Goal: Task Accomplishment & Management: Complete application form

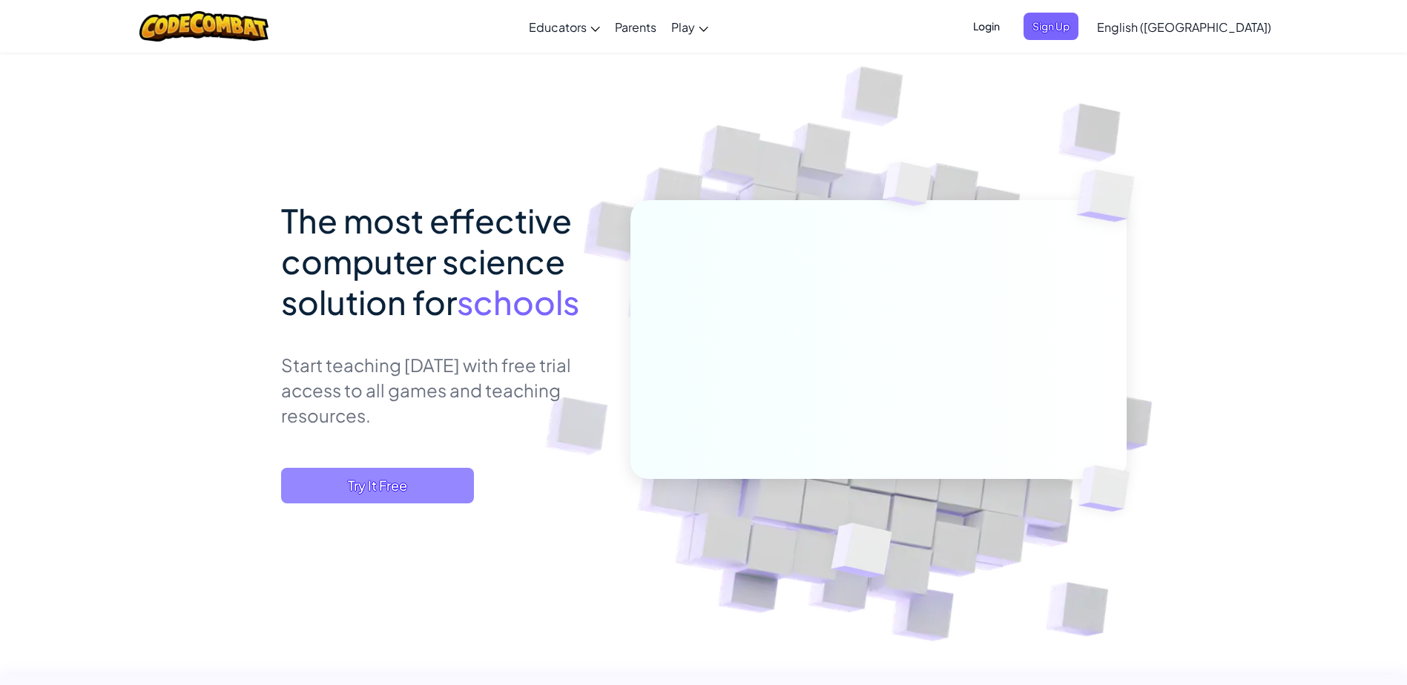
click at [420, 490] on span "Try It Free" at bounding box center [377, 486] width 193 height 36
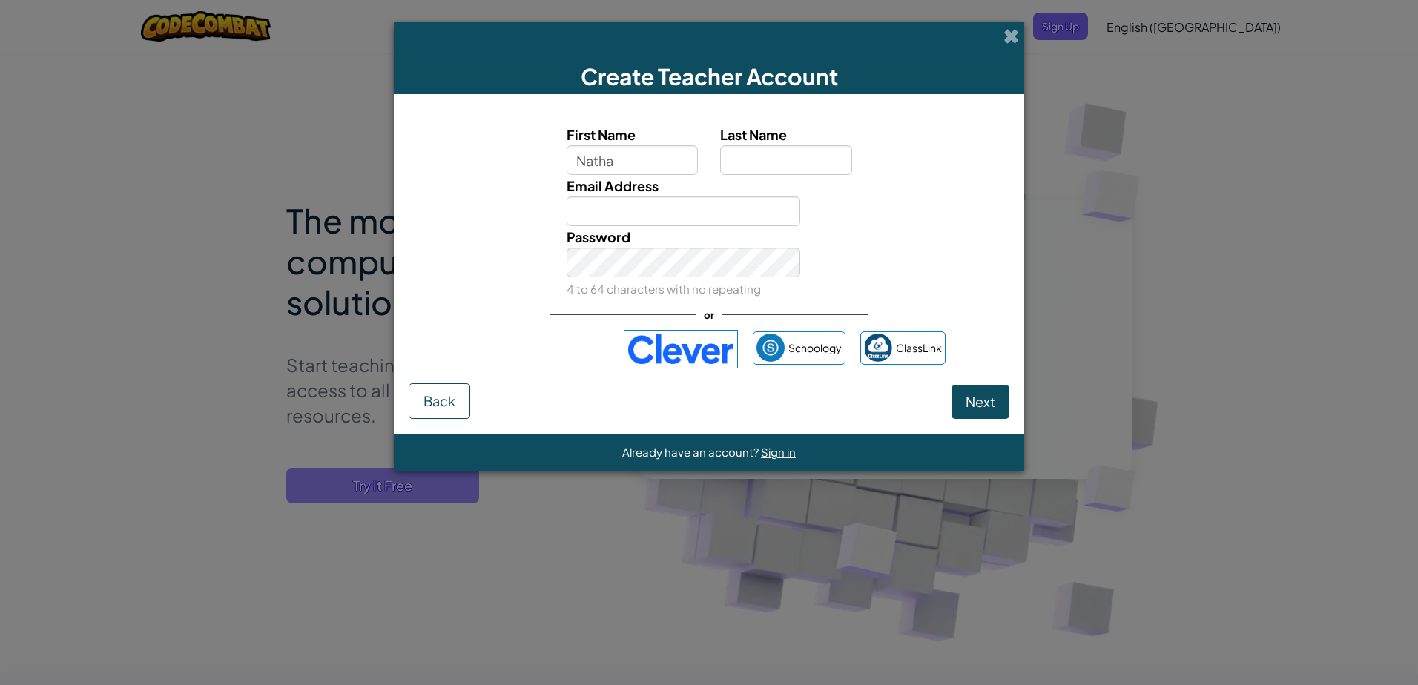
type input "Nathan"
type input "Reiter"
type input "nathan.reiter86@schools.sa.edu.au"
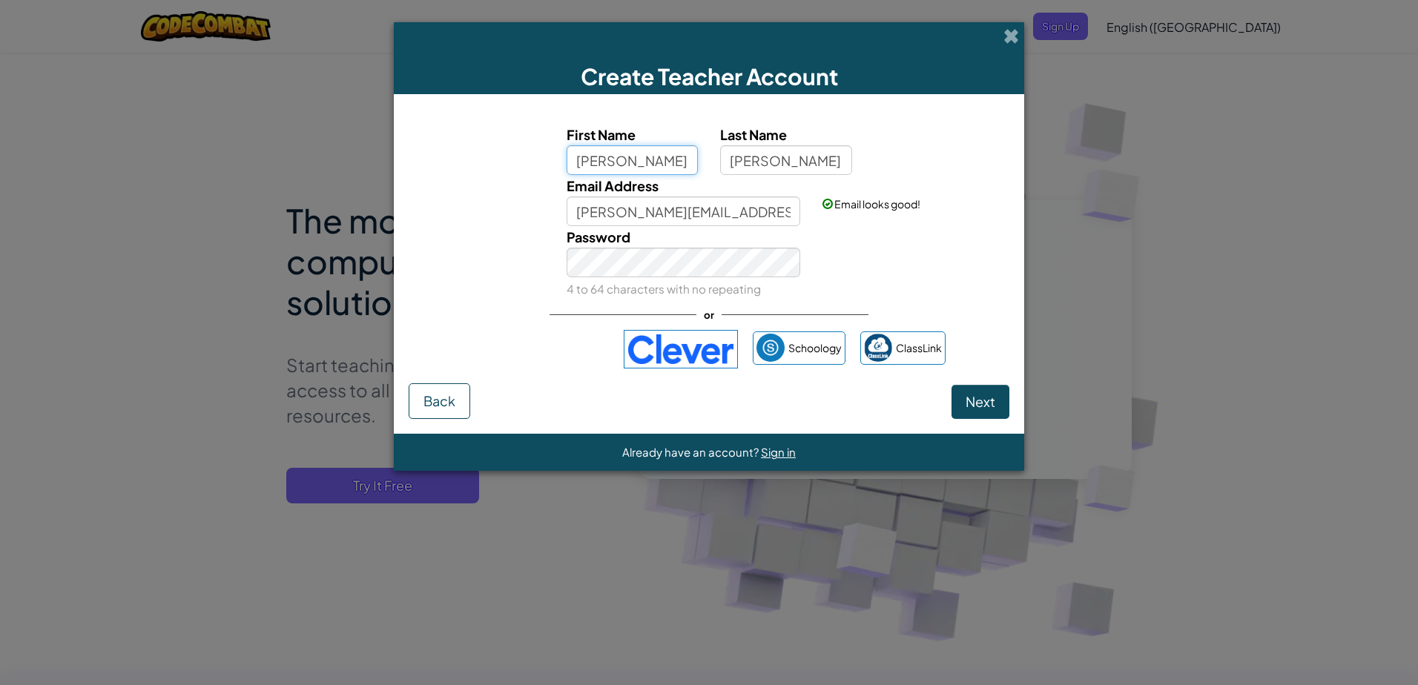
type input "Nathan"
click at [976, 404] on span "Next" at bounding box center [981, 401] width 30 height 17
select select "Australia"
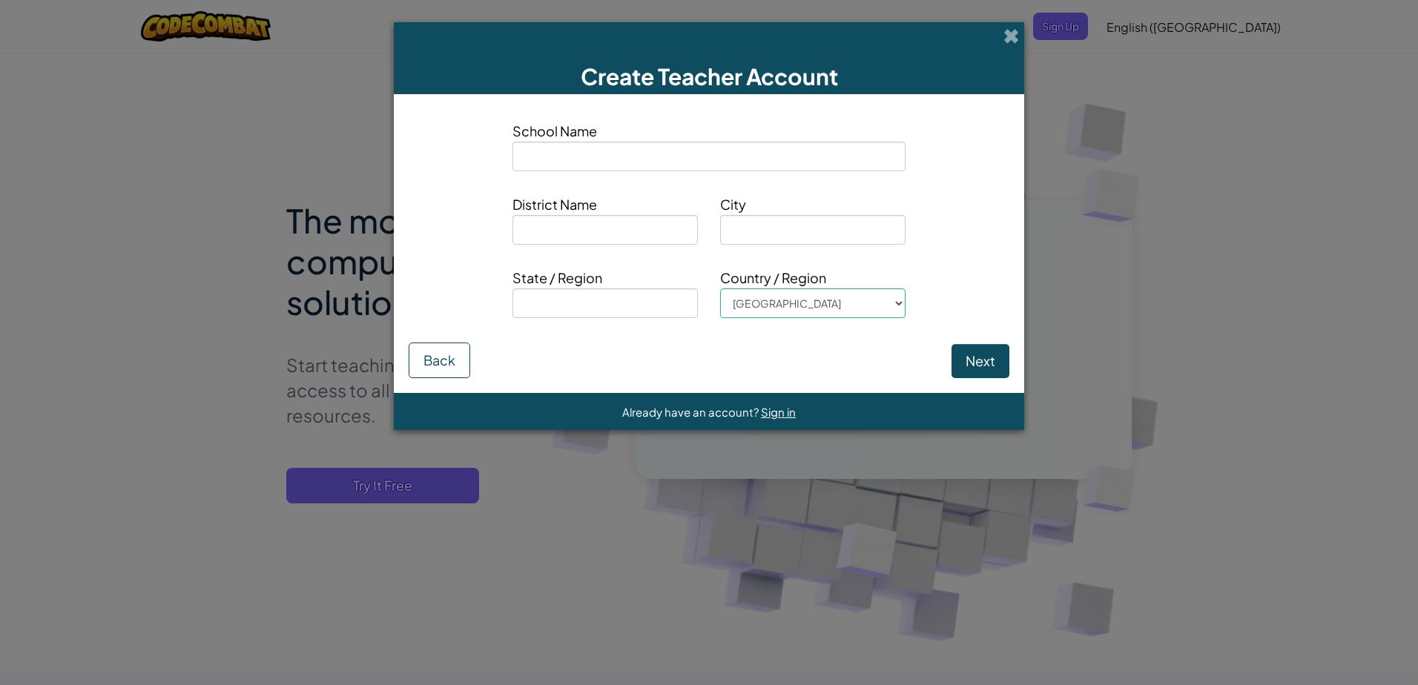
click at [629, 164] on input at bounding box center [709, 157] width 393 height 30
type input "Mount Compass Area School"
type input "Mount Compass"
type input "SA"
click at [971, 352] on button "Next" at bounding box center [981, 361] width 58 height 34
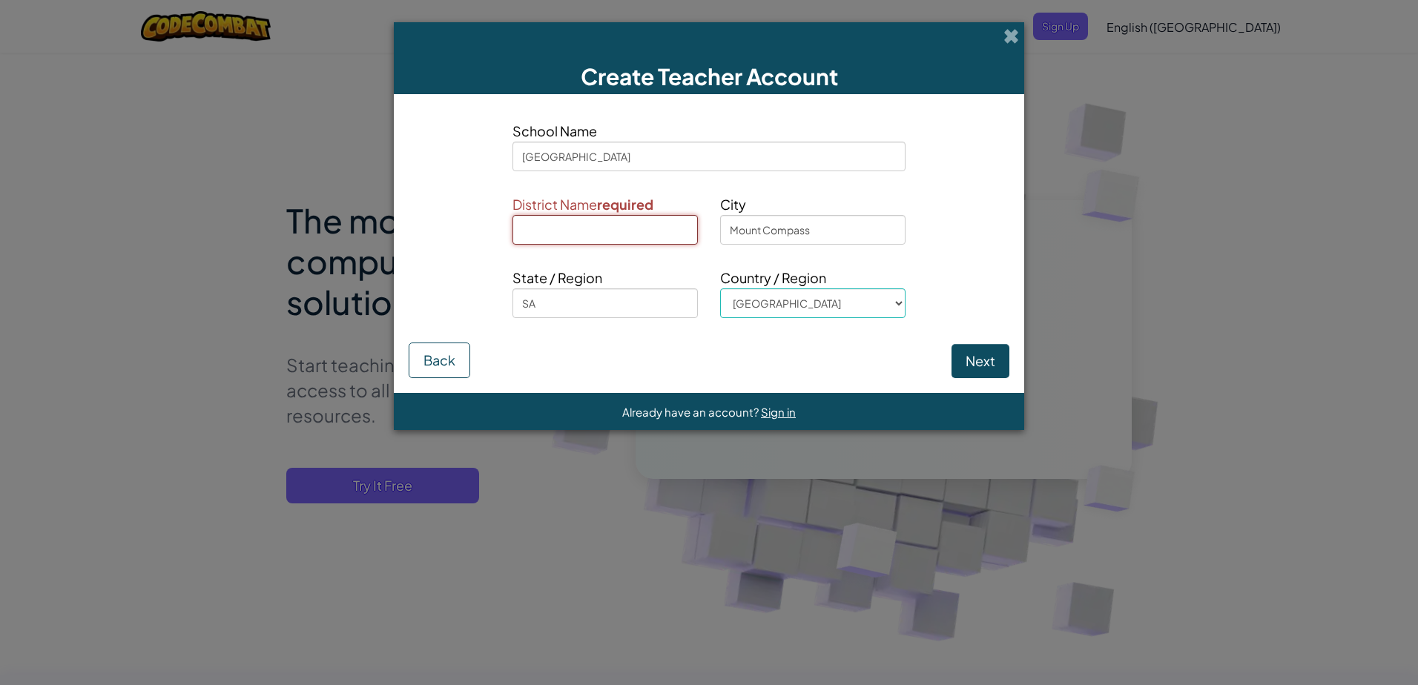
click at [630, 236] on input at bounding box center [605, 230] width 185 height 30
type input "Steve"
click at [964, 363] on button "Next" at bounding box center [981, 361] width 58 height 34
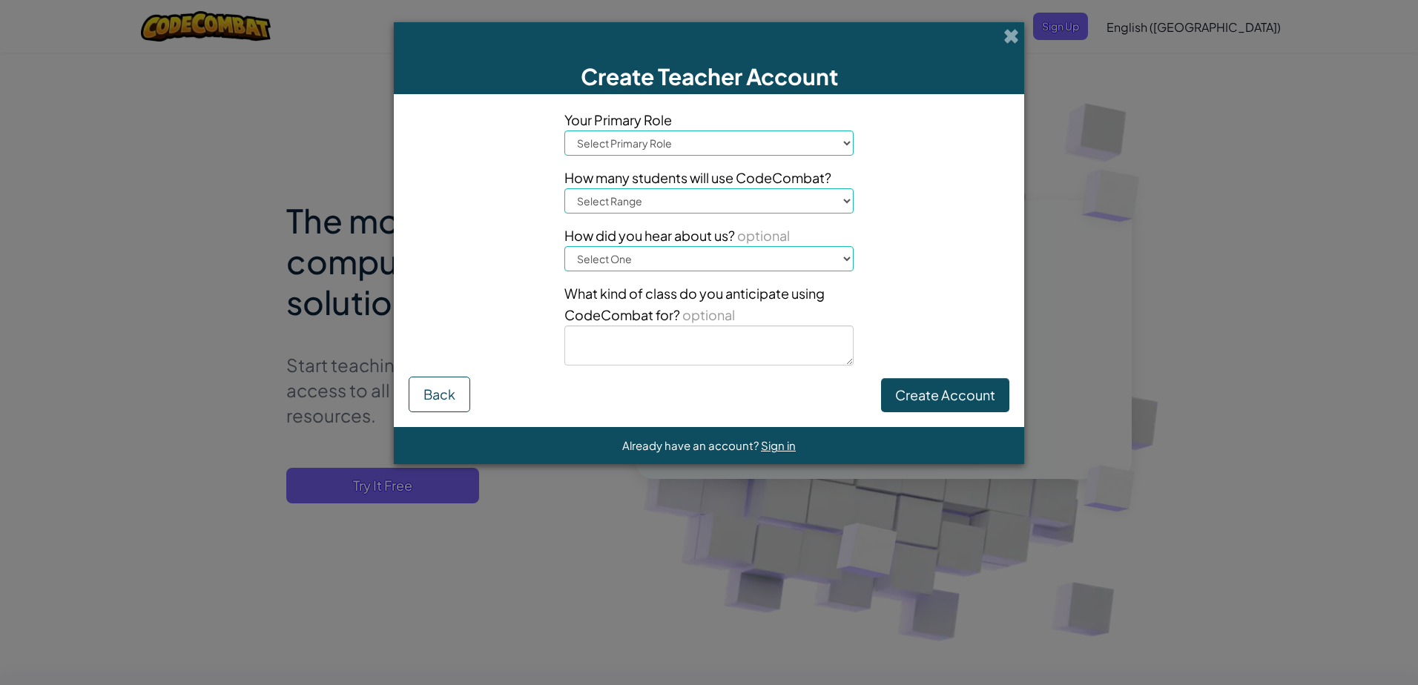
click at [829, 145] on select "Select Primary Role Principal Parent Technology coordinator Teacher Curriculum …" at bounding box center [708, 143] width 289 height 25
select select "Technology coordinator"
click at [564, 131] on select "Select Primary Role Principal Parent Technology coordinator Teacher Curriculum …" at bounding box center [708, 143] width 289 height 25
click at [837, 202] on select "Select Range 1-10 11-50 51-100 101-200 201-500 501-1000 1000+" at bounding box center [708, 200] width 289 height 25
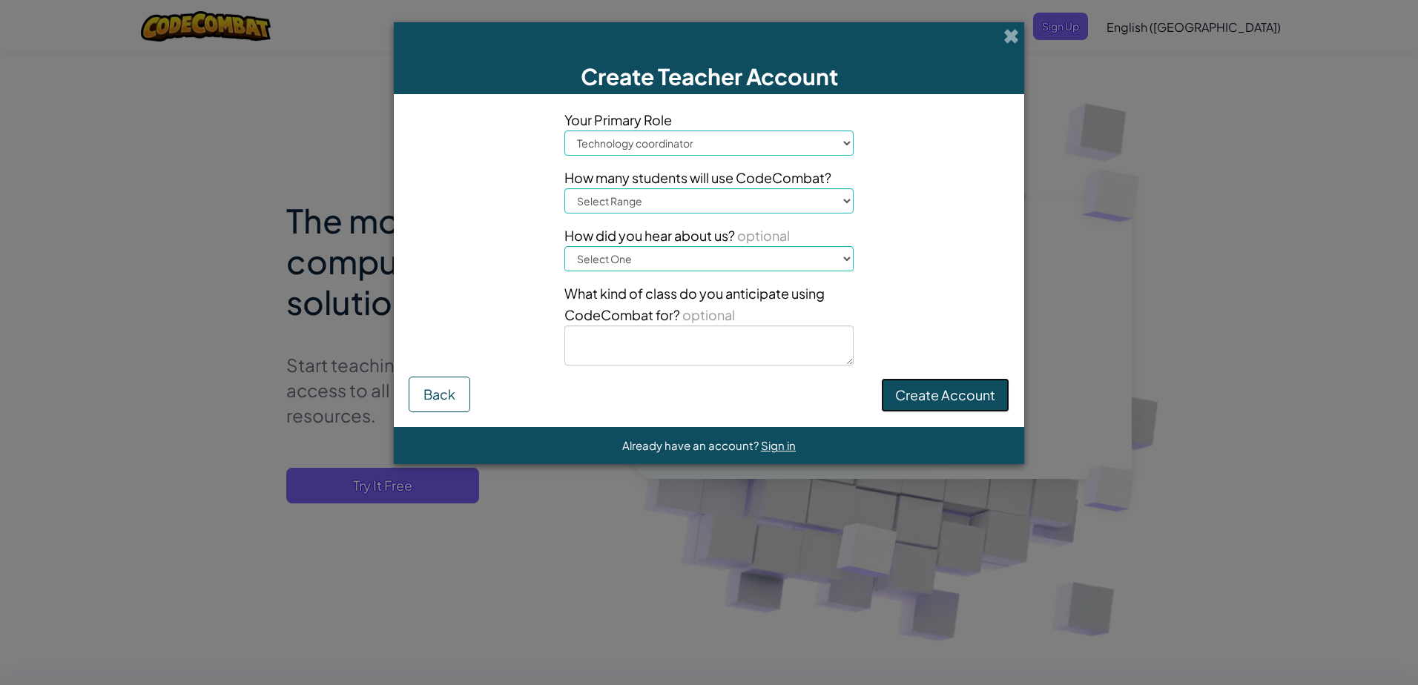
click at [920, 404] on button "Create Account" at bounding box center [945, 395] width 128 height 34
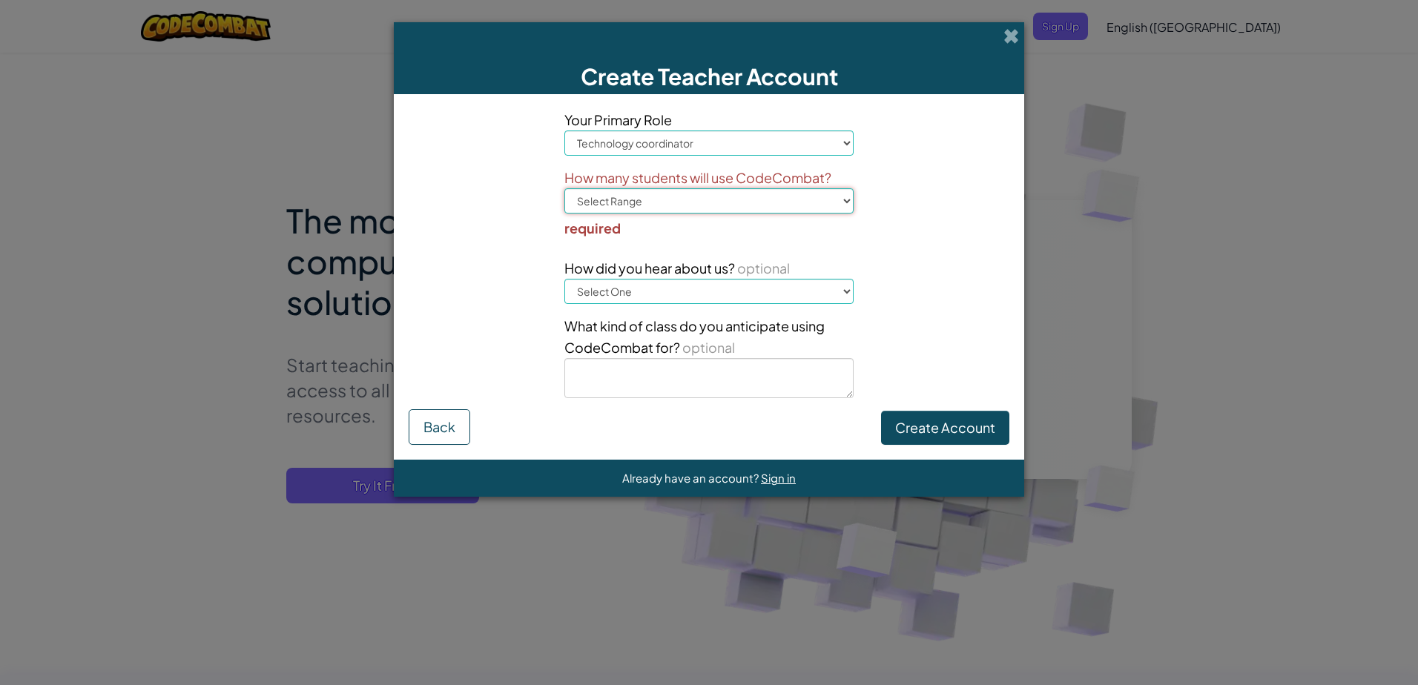
click at [843, 194] on select "Select Range 1-10 11-50 51-100 101-200 201-500 501-1000 1000+" at bounding box center [708, 200] width 289 height 25
select select "1-10"
click at [564, 188] on select "Select Range 1-10 11-50 51-100 101-200 201-500 501-1000 1000+" at bounding box center [708, 200] width 289 height 25
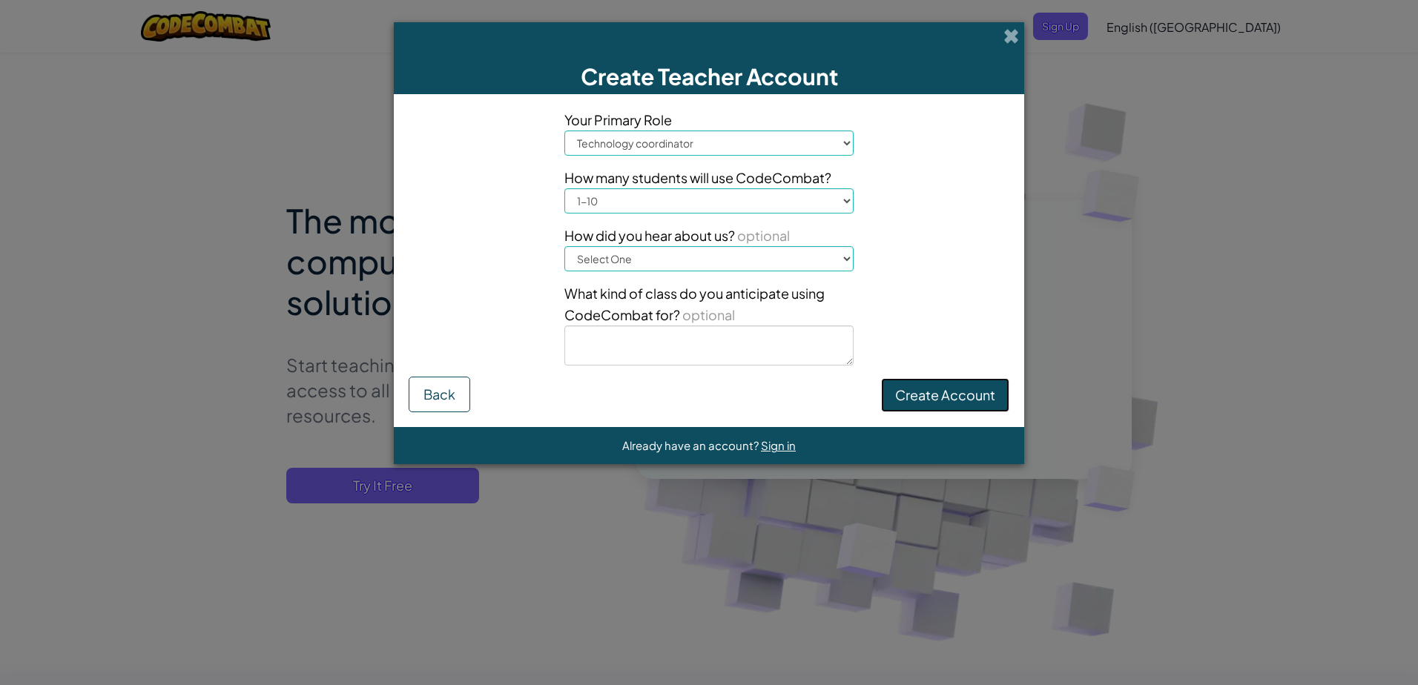
click at [936, 388] on button "Create Account" at bounding box center [945, 395] width 128 height 34
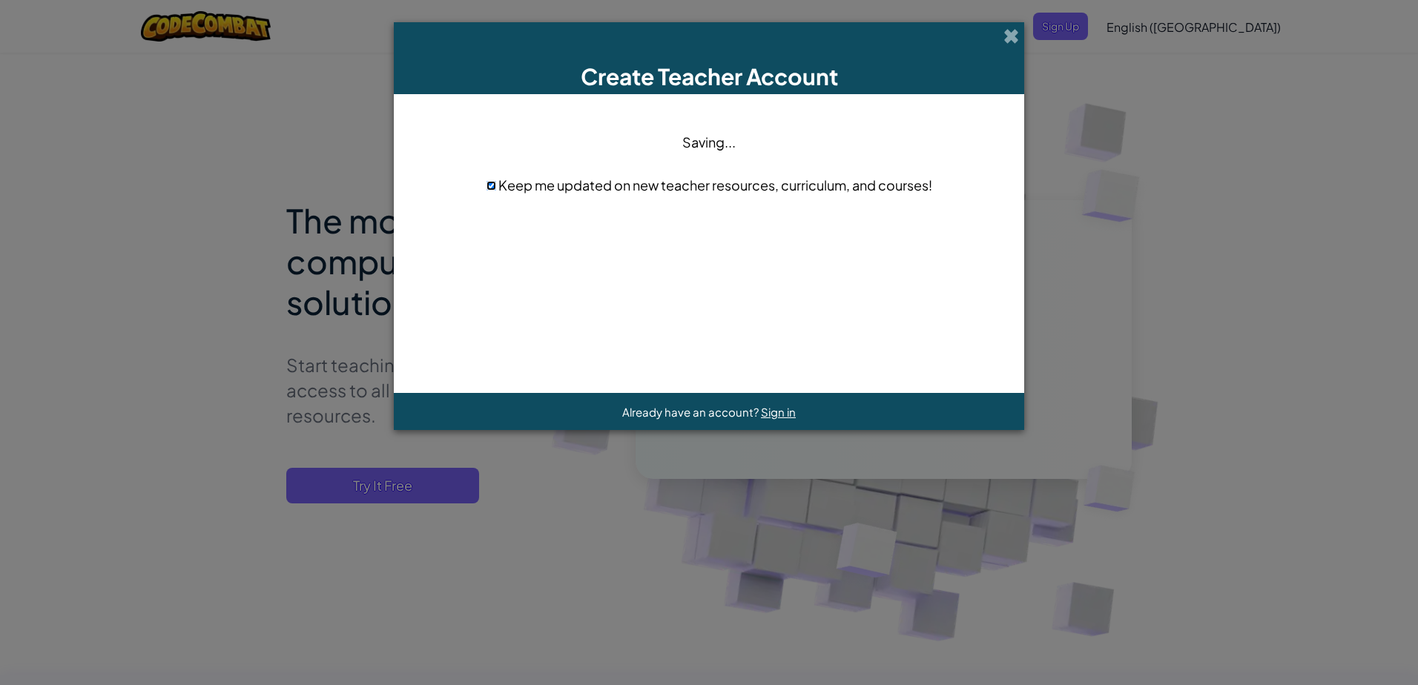
click at [487, 186] on input "checkbox" at bounding box center [492, 186] width 10 height 10
checkbox input "false"
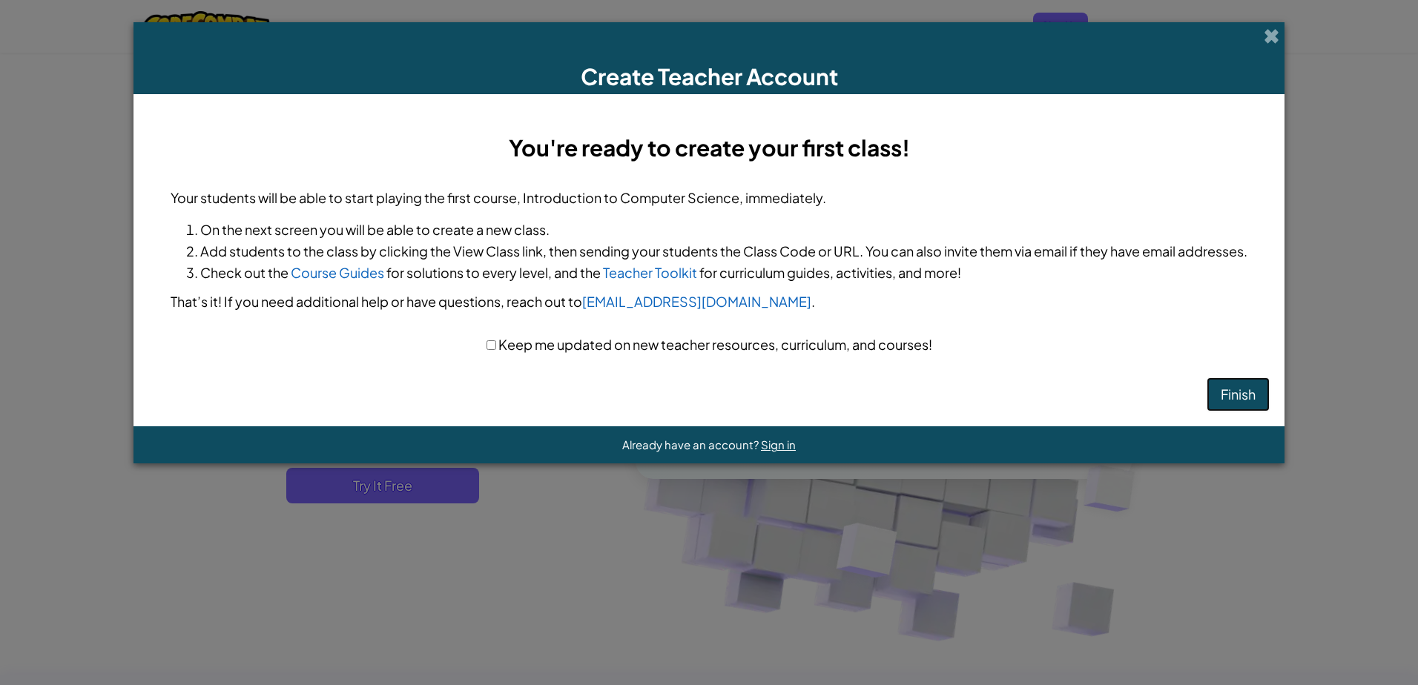
click at [1245, 392] on button "Finish" at bounding box center [1238, 395] width 63 height 34
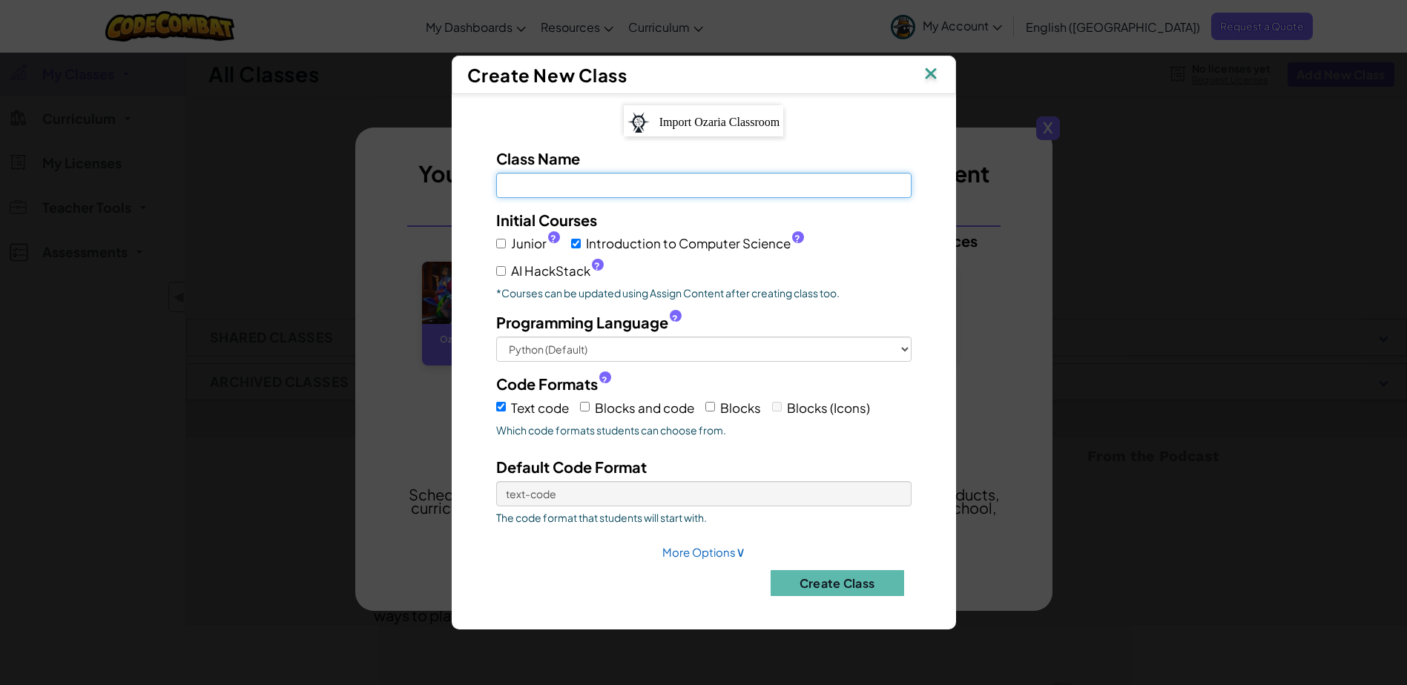
click at [698, 188] on input "Class Name Field is required" at bounding box center [703, 185] width 415 height 25
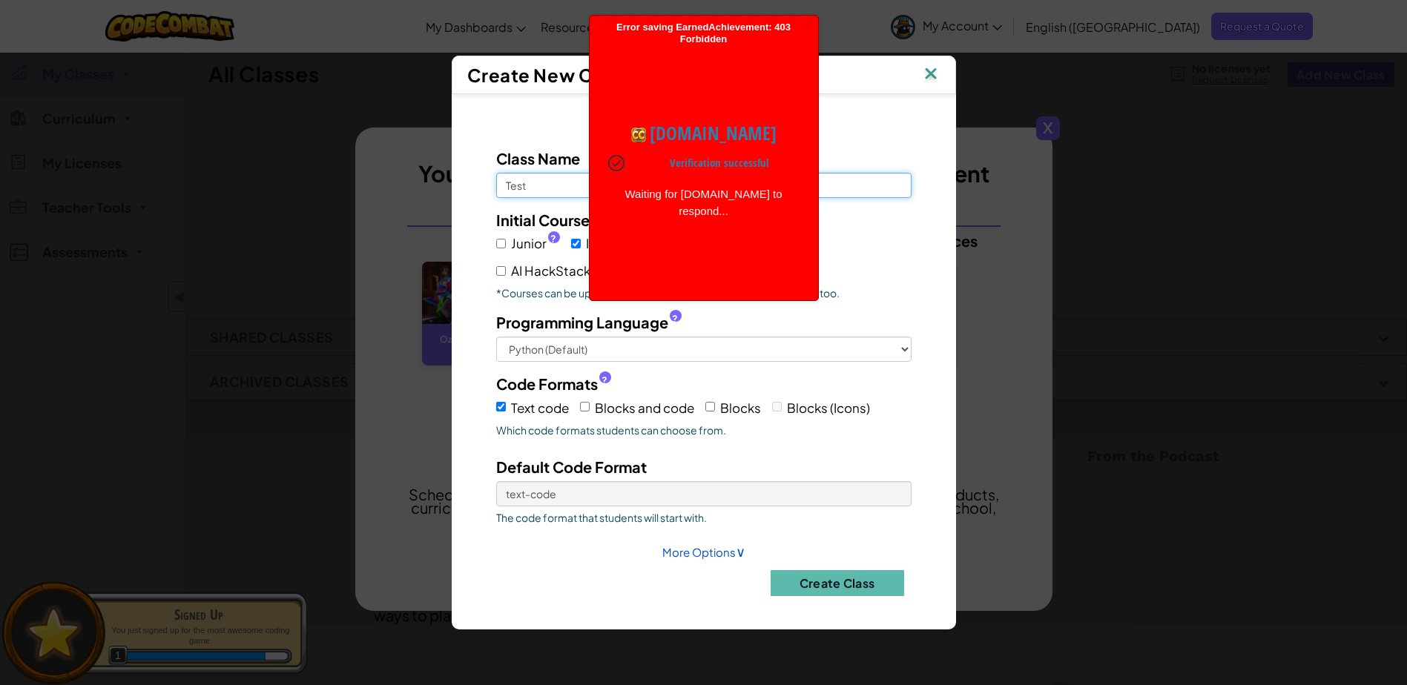
type input "Test"
